Goal: Task Accomplishment & Management: Manage account settings

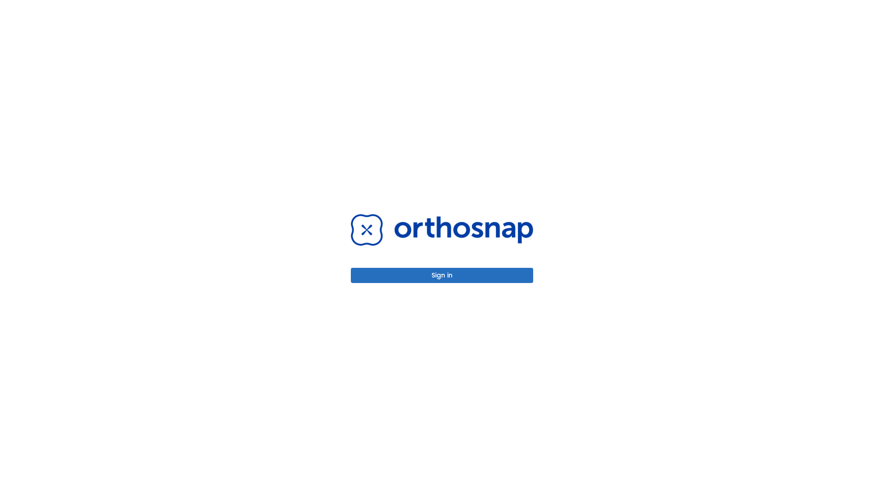
click at [442, 275] on button "Sign in" at bounding box center [442, 275] width 182 height 15
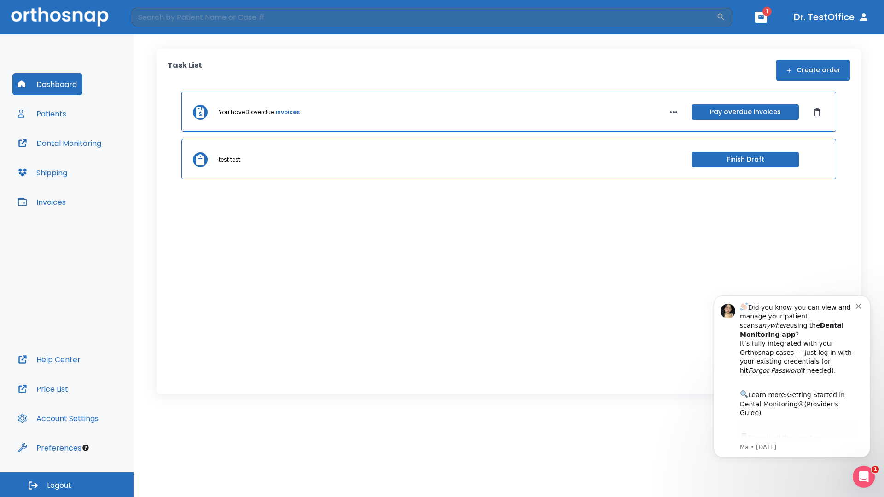
click at [67, 485] on span "Logout" at bounding box center [59, 486] width 24 height 10
